Goal: Information Seeking & Learning: Find contact information

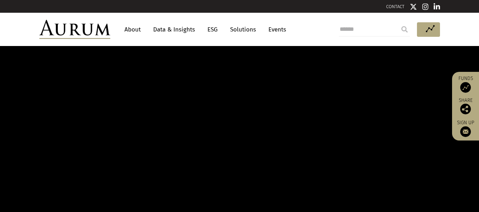
click at [391, 6] on link "CONTACT" at bounding box center [395, 6] width 18 height 5
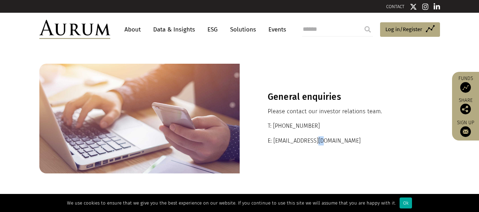
drag, startPoint x: 294, startPoint y: 141, endPoint x: 337, endPoint y: 142, distance: 44.0
click at [337, 142] on p "E: [EMAIL_ADDRESS][DOMAIN_NAME]" at bounding box center [340, 140] width 144 height 9
click at [275, 139] on p "E: [EMAIL_ADDRESS][DOMAIN_NAME]" at bounding box center [340, 140] width 144 height 9
drag, startPoint x: 275, startPoint y: 139, endPoint x: 327, endPoint y: 141, distance: 52.5
click at [327, 141] on p "E: [EMAIL_ADDRESS][DOMAIN_NAME]" at bounding box center [340, 140] width 144 height 9
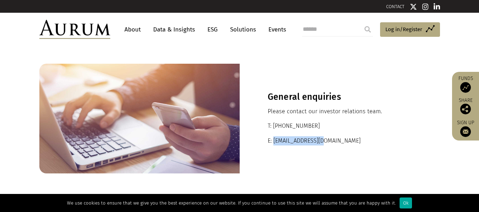
copy p "[EMAIL_ADDRESS][DOMAIN_NAME]"
drag, startPoint x: 274, startPoint y: 123, endPoint x: 327, endPoint y: 124, distance: 53.2
click at [327, 124] on p "T: [PHONE_NUMBER]" at bounding box center [340, 126] width 144 height 9
copy p "[PHONE_NUMBER]"
